Goal: Use online tool/utility: Utilize a website feature to perform a specific function

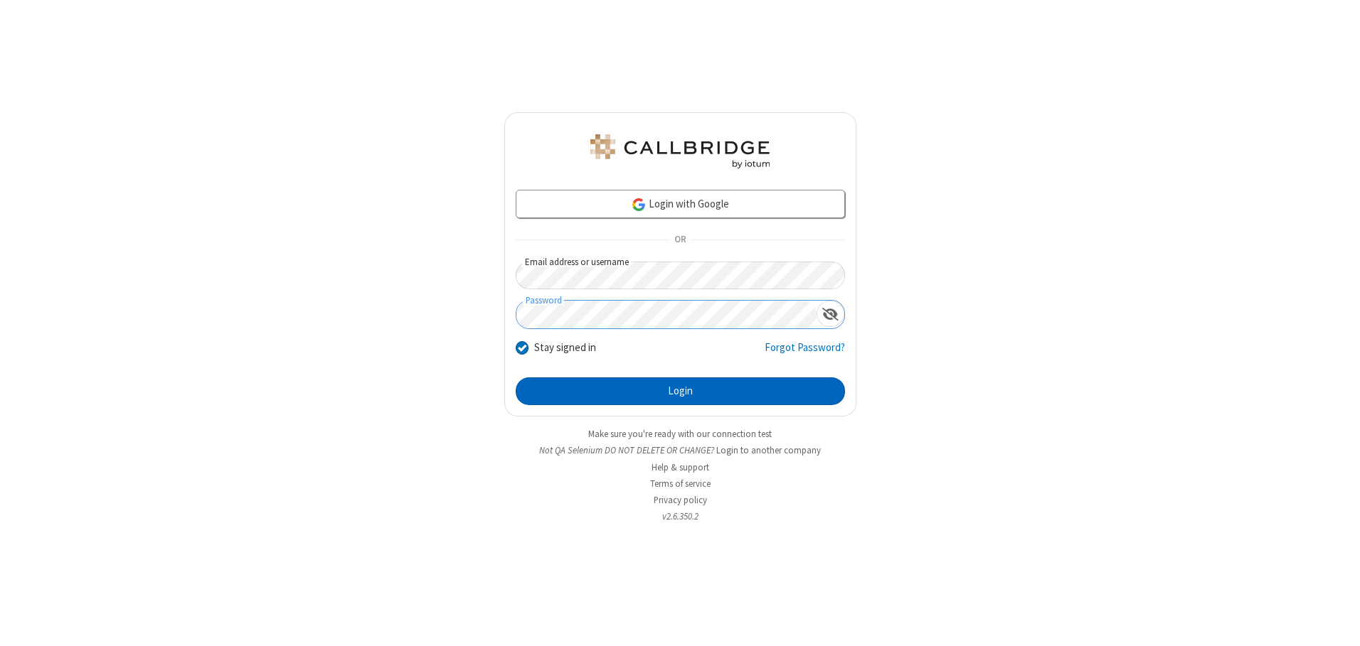
click at [680, 391] on button "Login" at bounding box center [680, 392] width 329 height 28
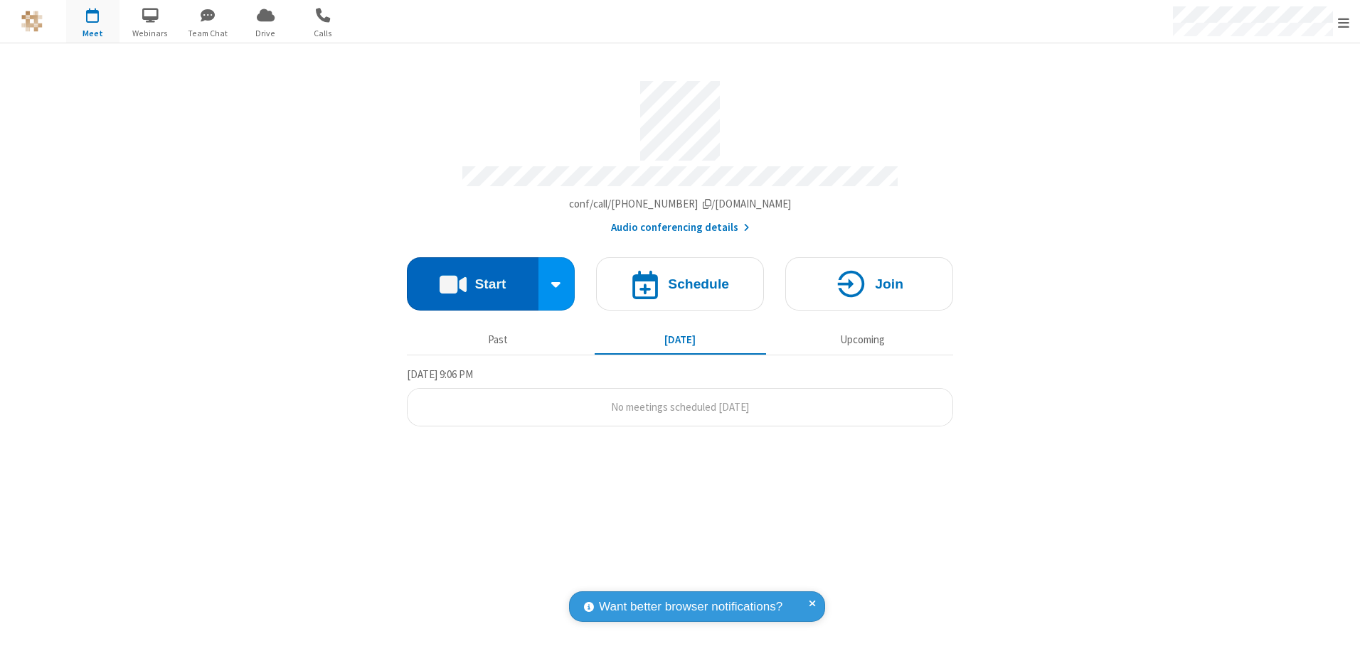
click at [472, 279] on button "Start" at bounding box center [473, 283] width 132 height 53
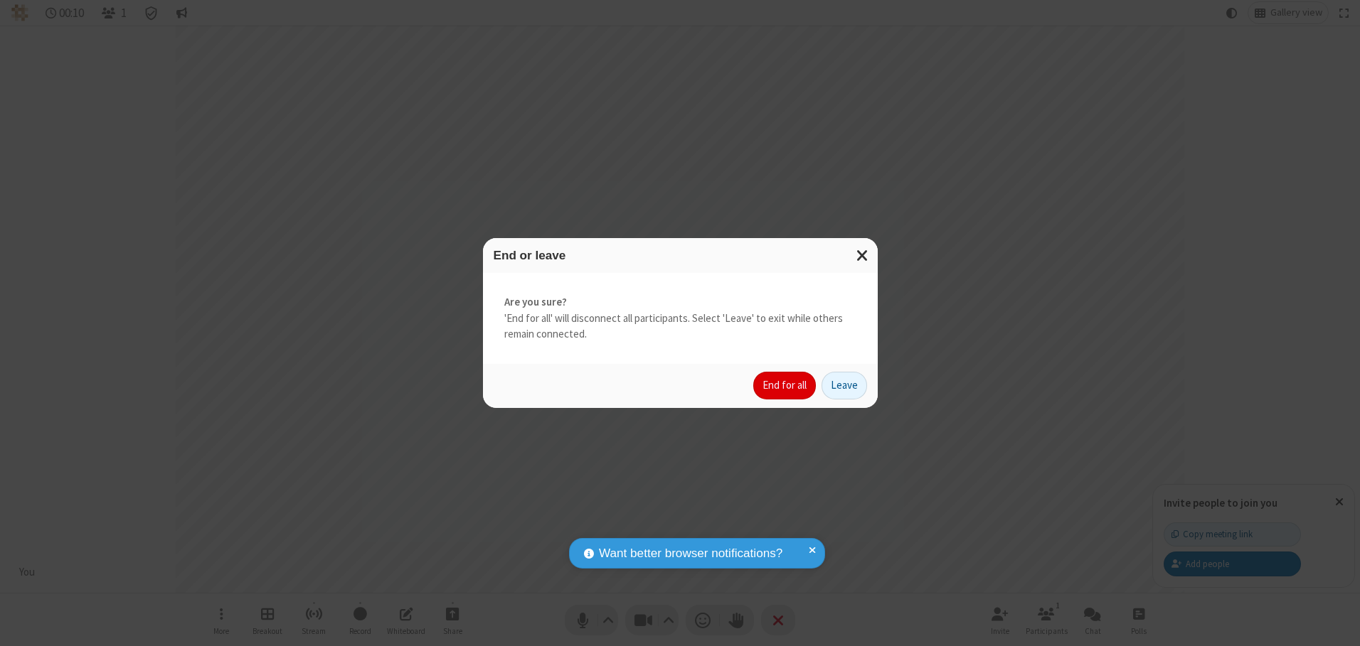
click at [785, 385] on button "End for all" at bounding box center [784, 386] width 63 height 28
